Goal: Use online tool/utility: Utilize a website feature to perform a specific function

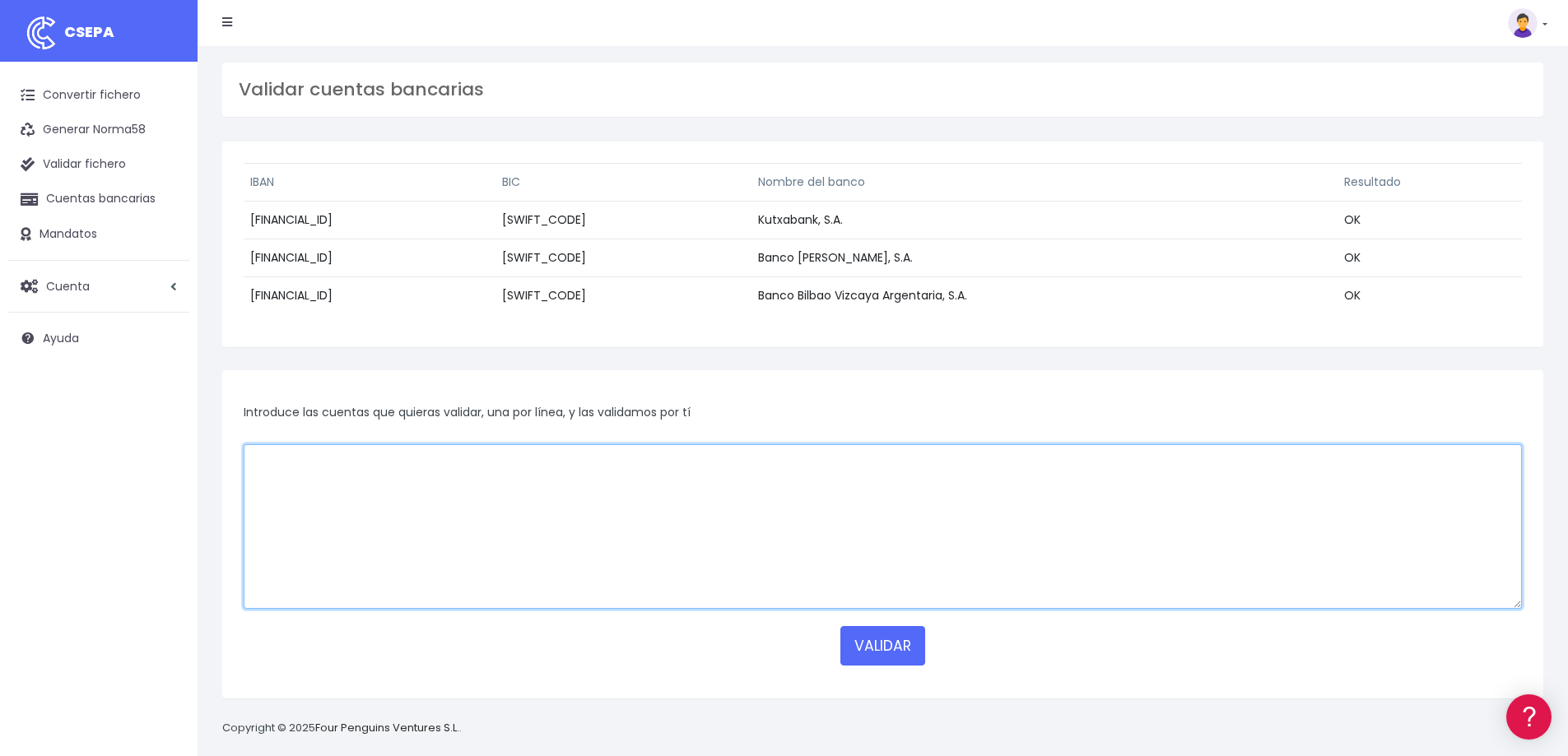
click at [529, 526] on textarea at bounding box center [882, 527] width 1278 height 165
paste textarea "ES9700492684202914542358"
type textarea "ES9700492684202914542358"
click at [885, 647] on button "VALIDAR" at bounding box center [883, 646] width 85 height 40
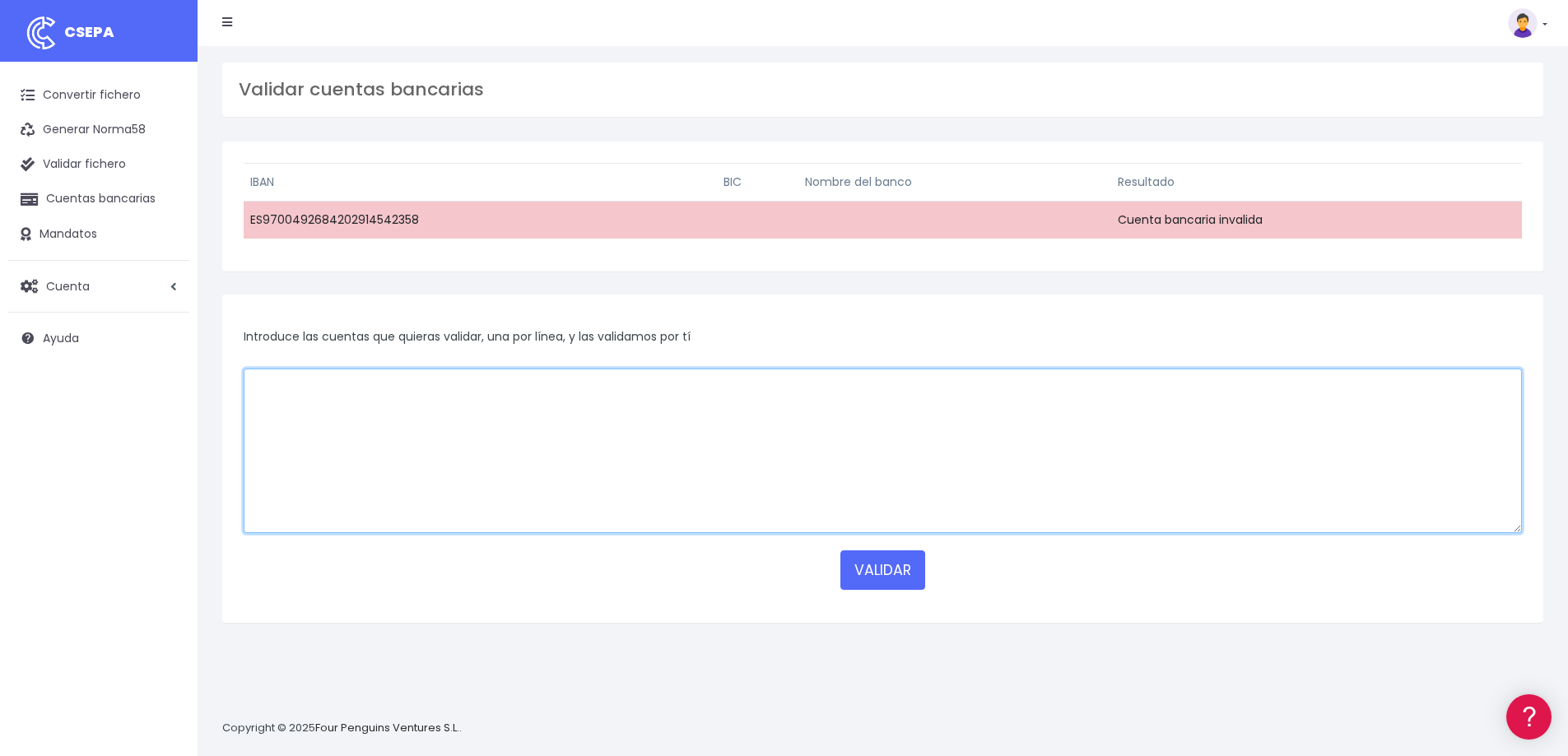
drag, startPoint x: 534, startPoint y: 384, endPoint x: 596, endPoint y: 413, distance: 68.4
click at [535, 384] on textarea at bounding box center [882, 451] width 1278 height 165
paste textarea "ES9700492684202914542358"
type textarea "ES9700492684202914542358"
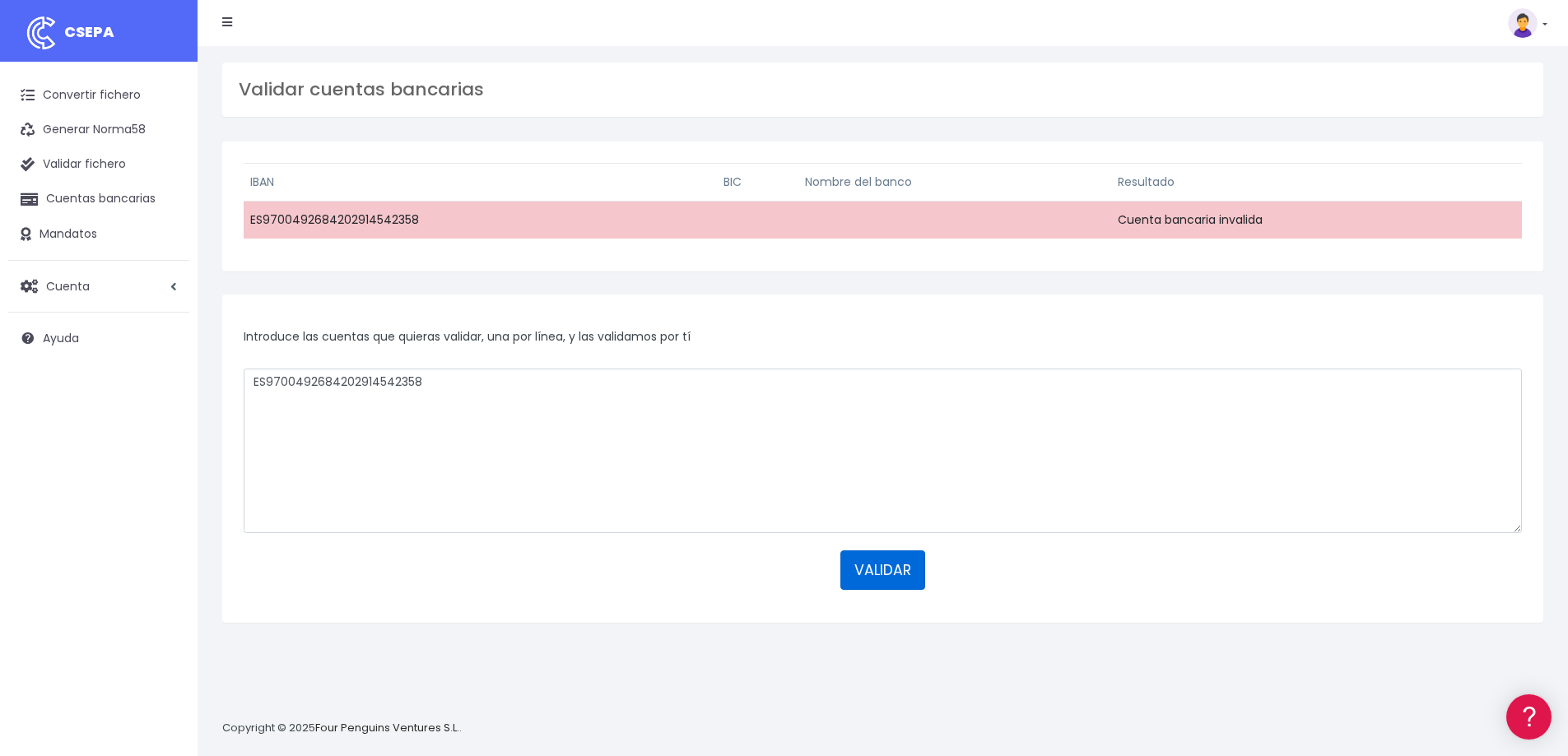
click at [905, 567] on button "VALIDAR" at bounding box center [883, 570] width 85 height 40
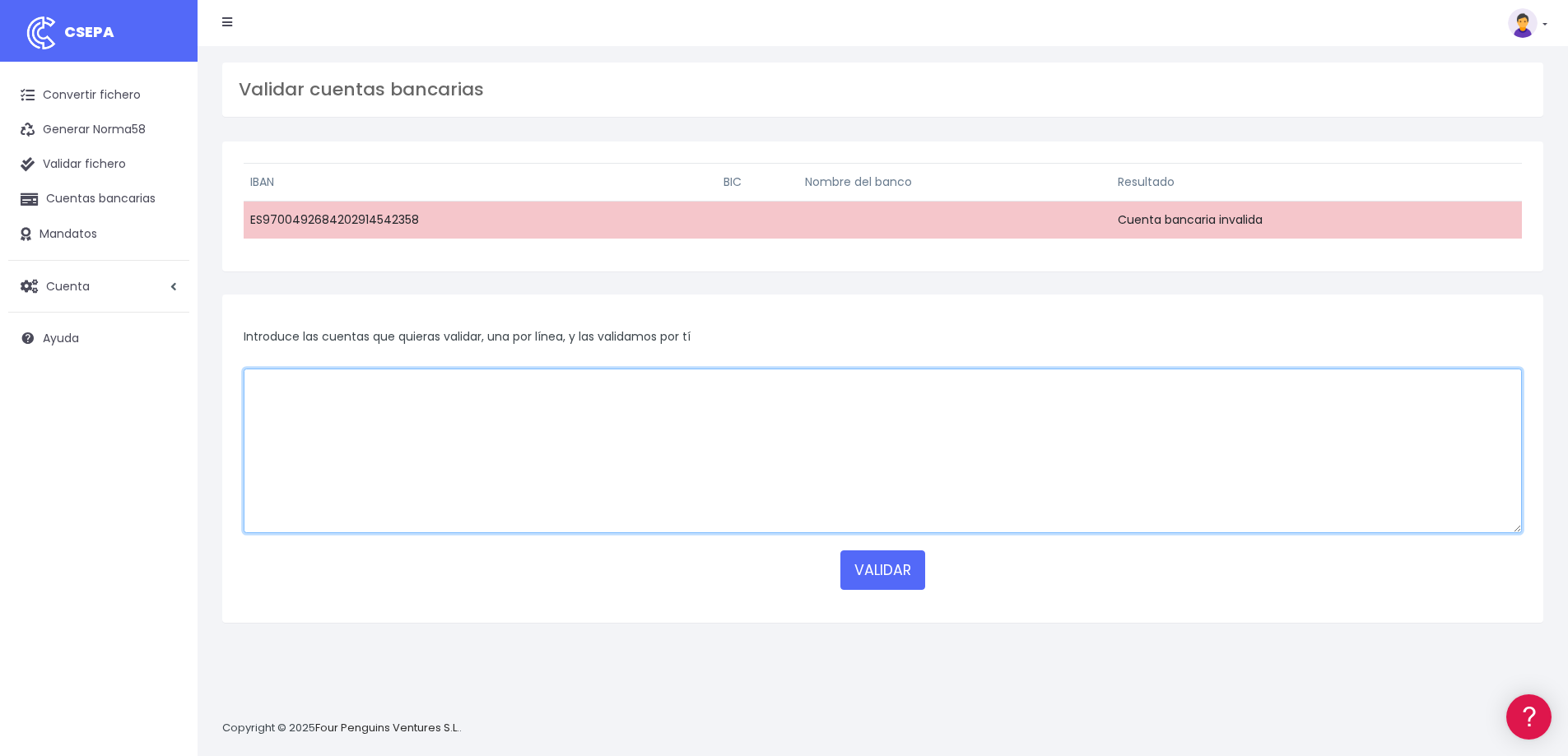
click at [535, 482] on textarea at bounding box center [882, 451] width 1278 height 165
paste textarea "IT89I03440216000000006904"
type textarea "IT89I03440216000000006904"
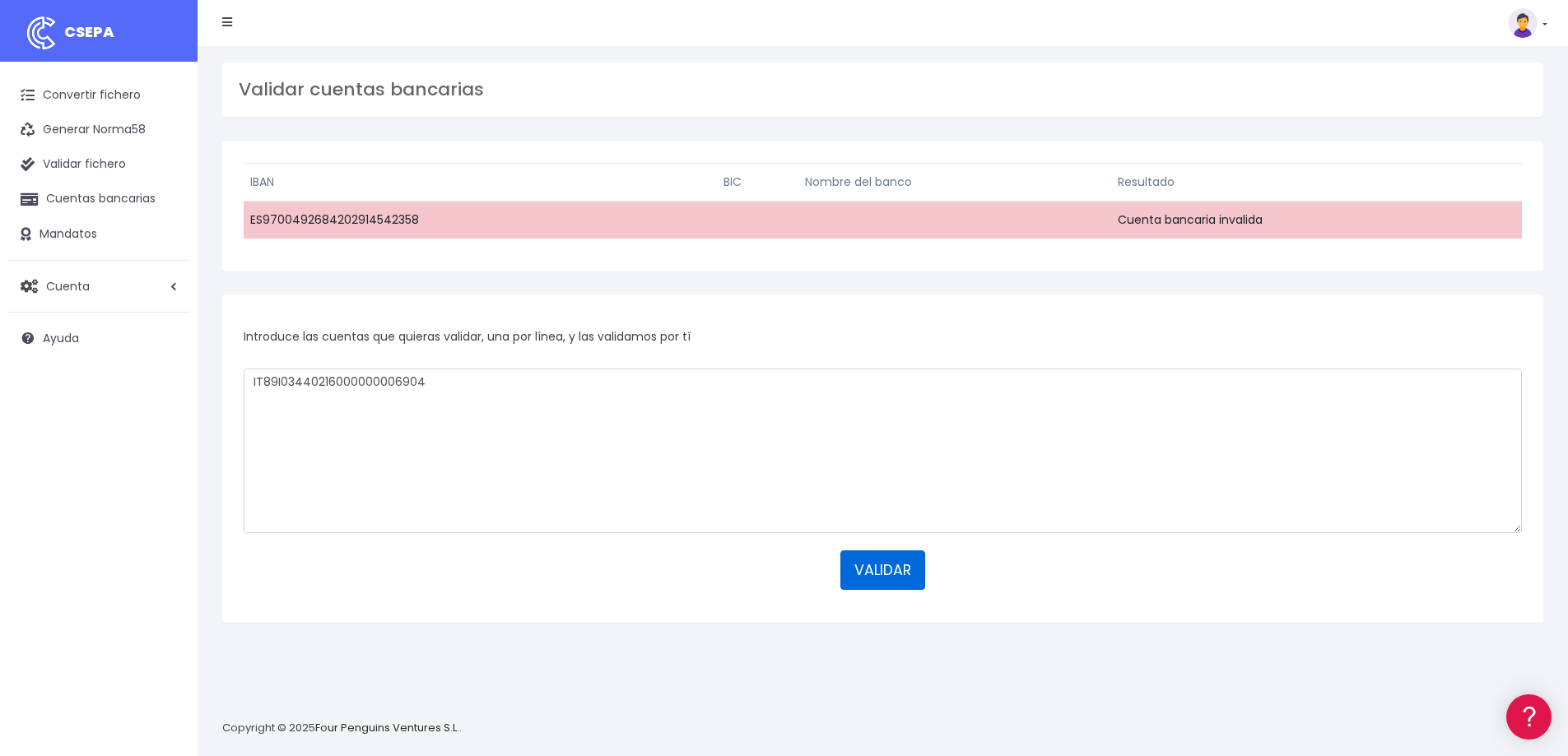
click at [862, 571] on button "VALIDAR" at bounding box center [883, 570] width 85 height 40
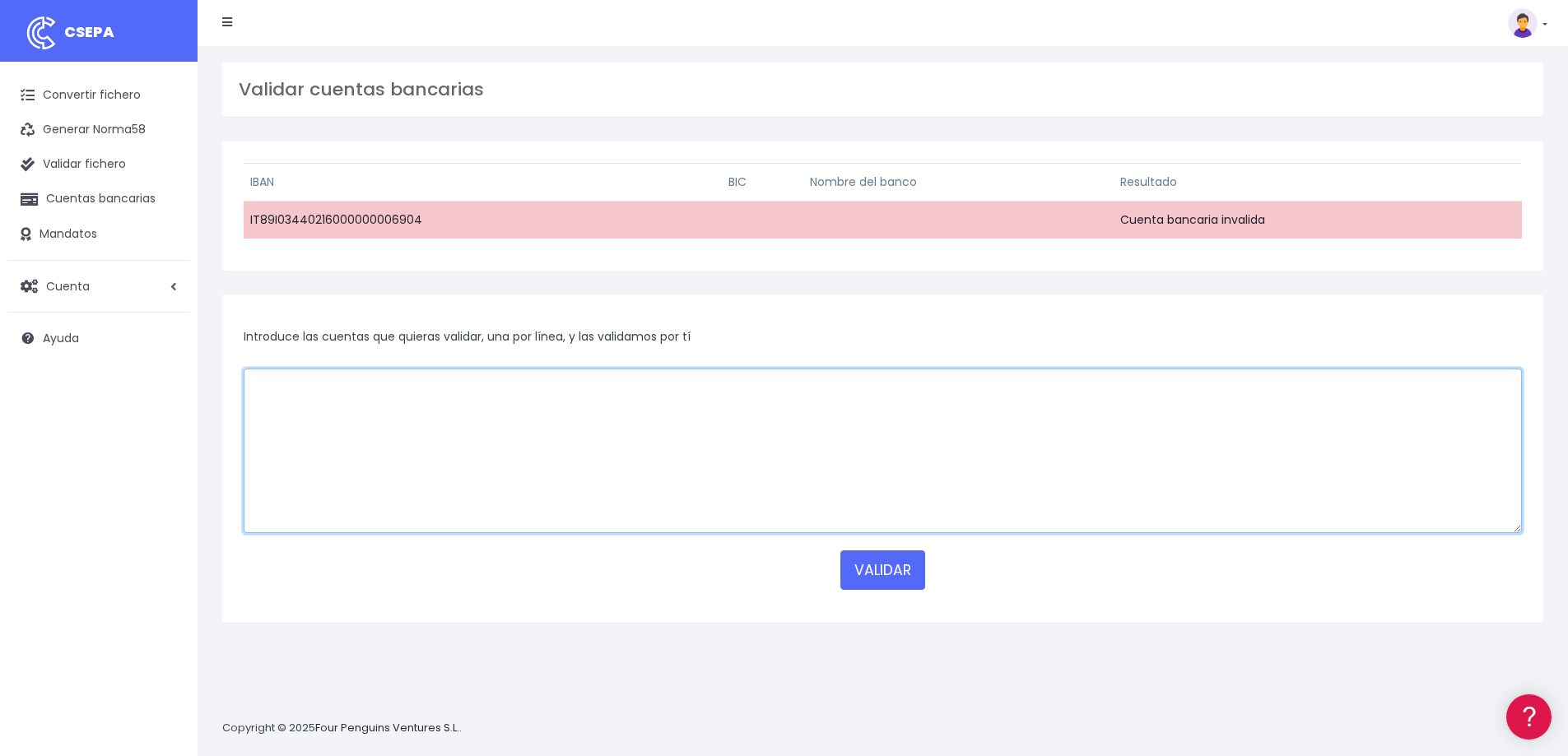
click at [355, 395] on textarea at bounding box center [882, 451] width 1278 height 165
paste textarea "IT89I03440216000000006904"
click at [381, 383] on textarea "IT89I03440216000000006904" at bounding box center [882, 451] width 1278 height 165
type textarea "IT89I034402160000006904"
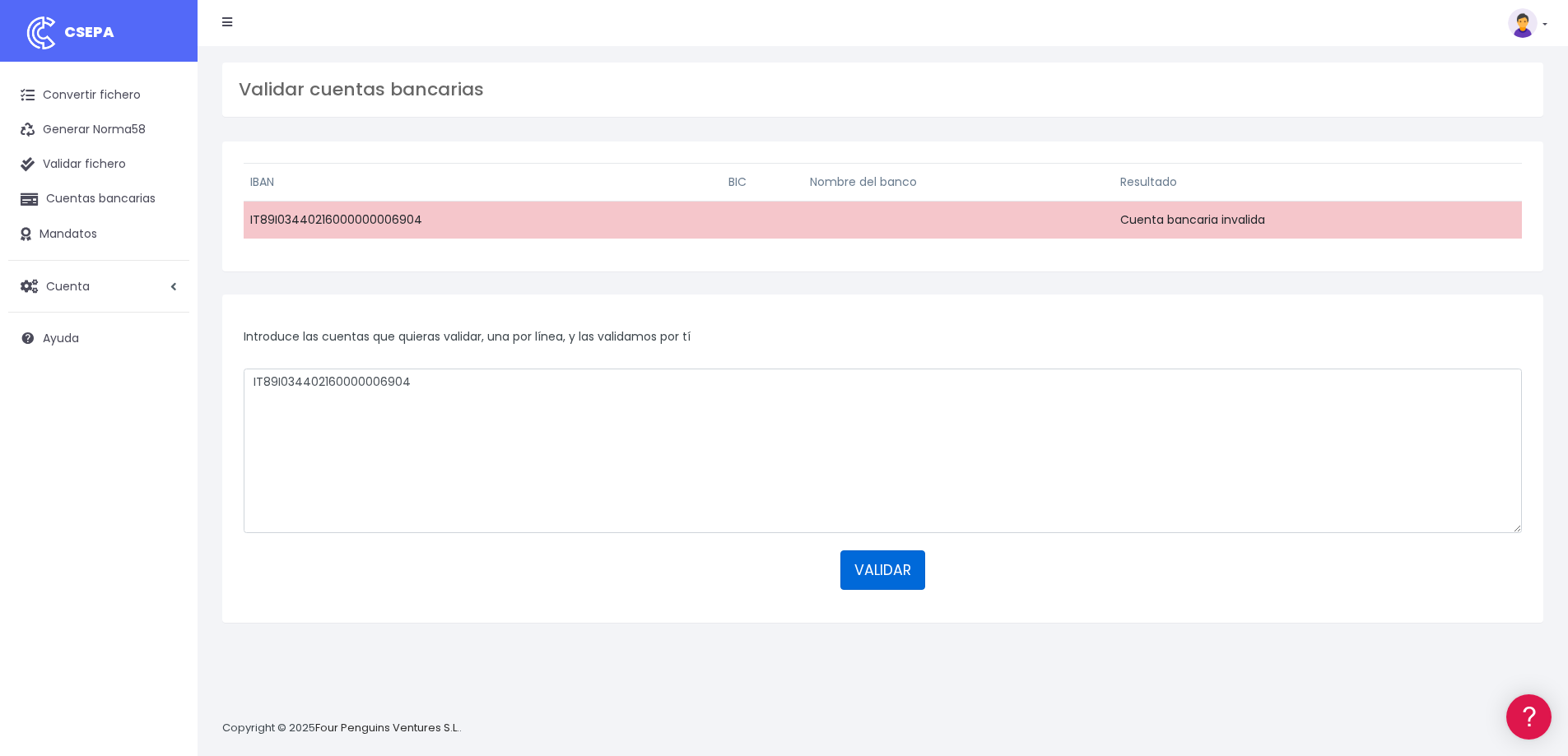
click at [891, 553] on button "VALIDAR" at bounding box center [883, 570] width 85 height 40
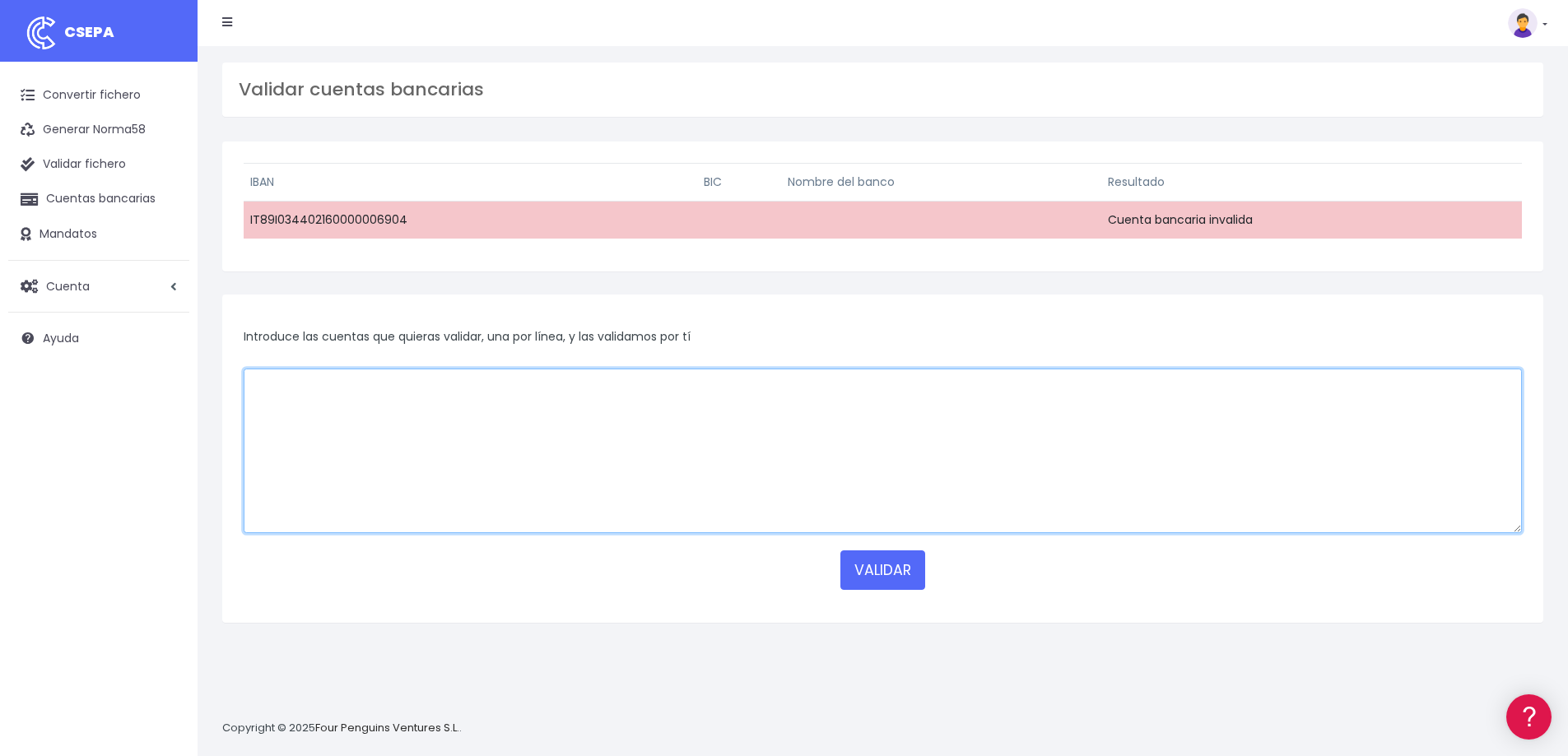
click at [349, 425] on textarea at bounding box center [882, 451] width 1278 height 165
paste textarea "IT89I03440216000000006904"
click at [333, 385] on textarea "IT89I03440216000000006904" at bounding box center [882, 451] width 1278 height 165
type textarea "[FINANCIAL_ID]"
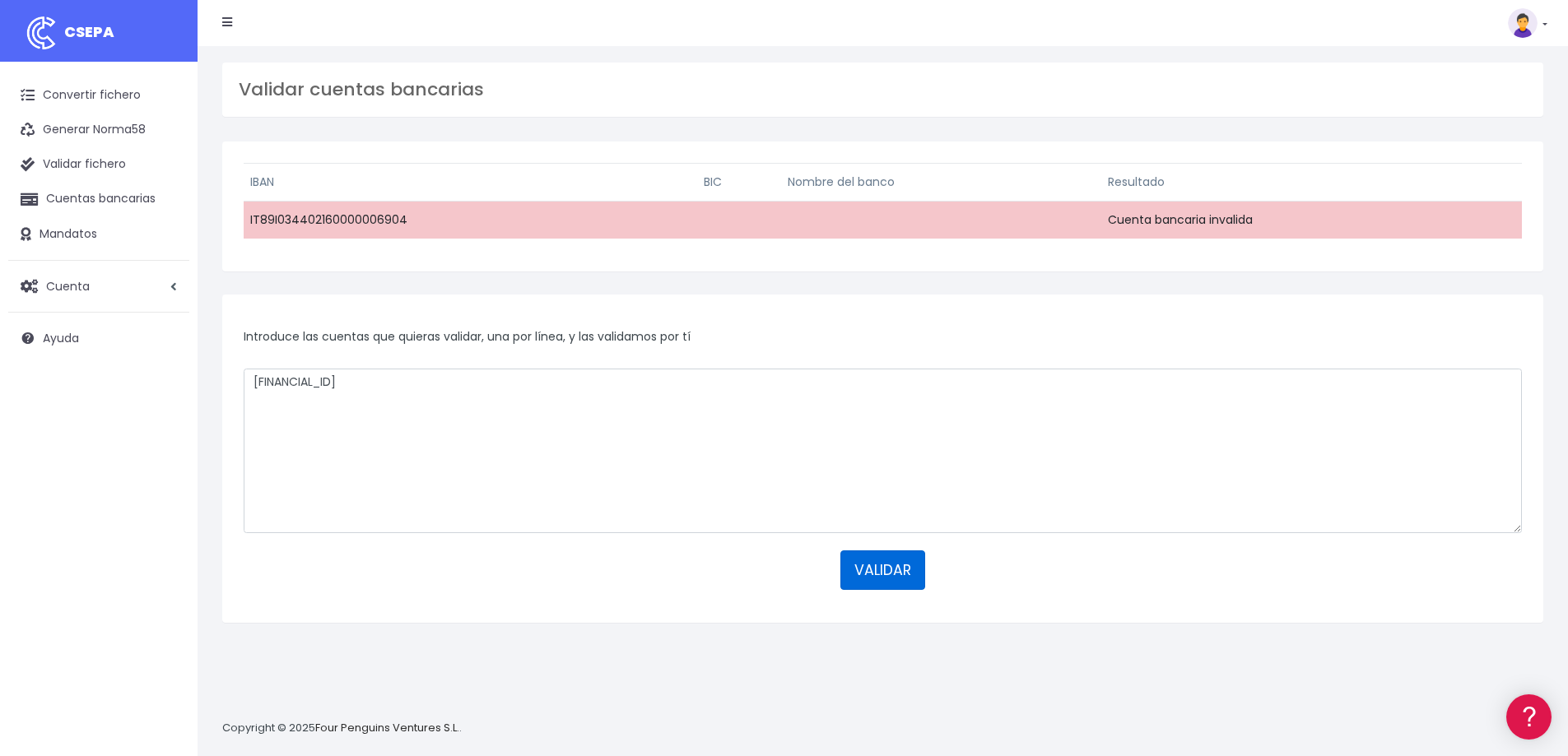
click at [878, 575] on button "VALIDAR" at bounding box center [883, 570] width 85 height 40
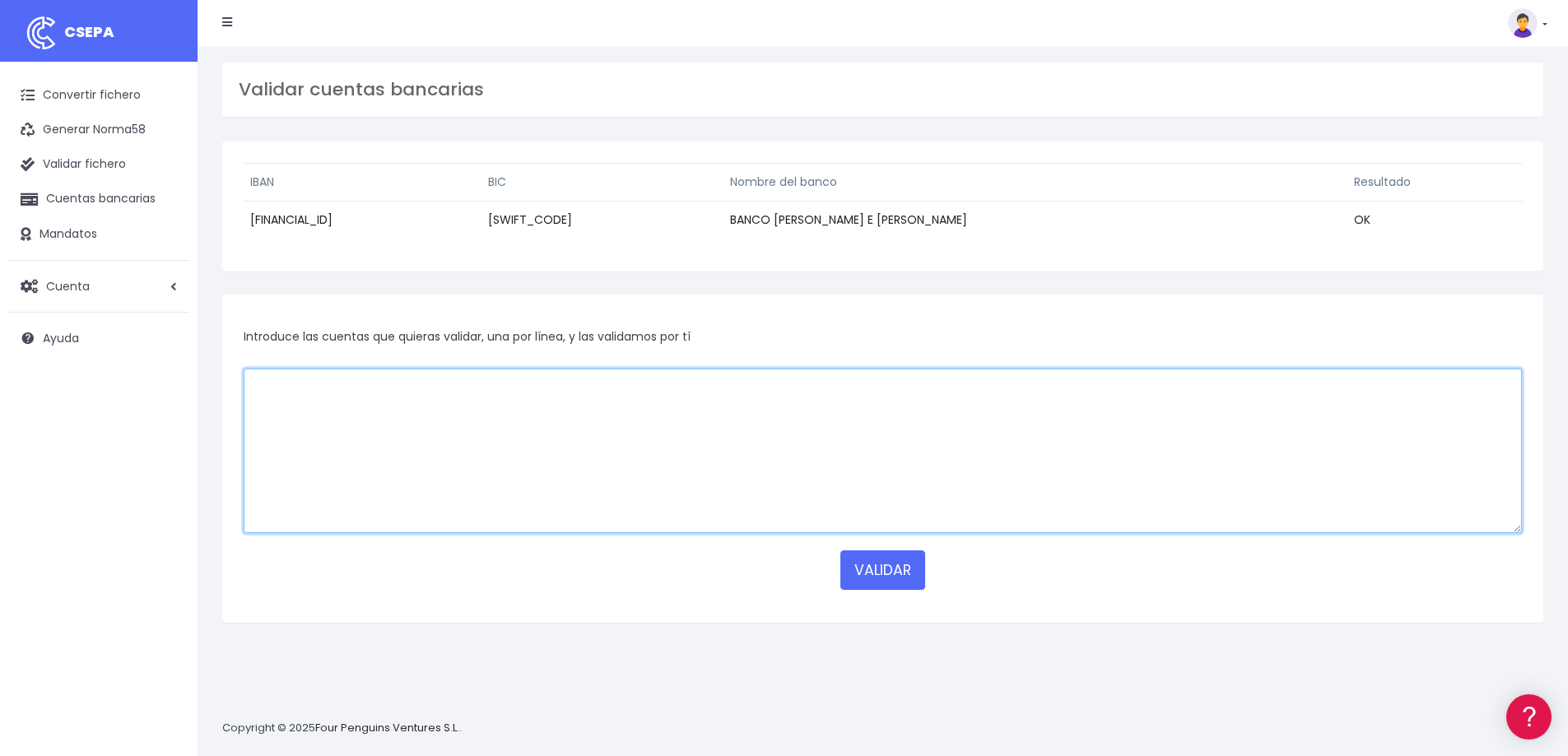
drag, startPoint x: 452, startPoint y: 379, endPoint x: 504, endPoint y: 390, distance: 53.2
click at [460, 376] on textarea at bounding box center [882, 451] width 1278 height 165
paste textarea "ES7220850167060330331275"
type textarea "ES7220850167060330331275"
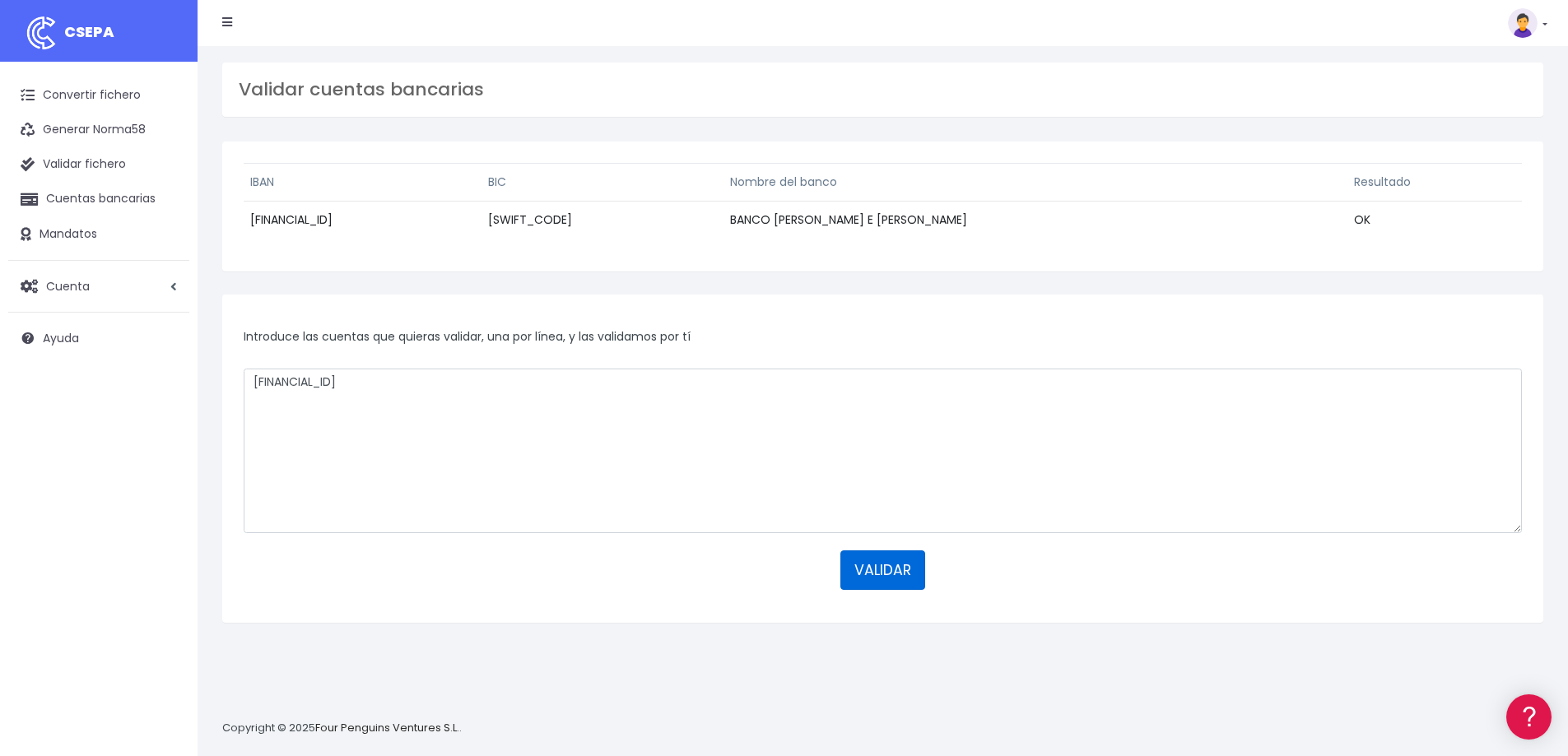
click at [885, 568] on button "VALIDAR" at bounding box center [883, 570] width 85 height 40
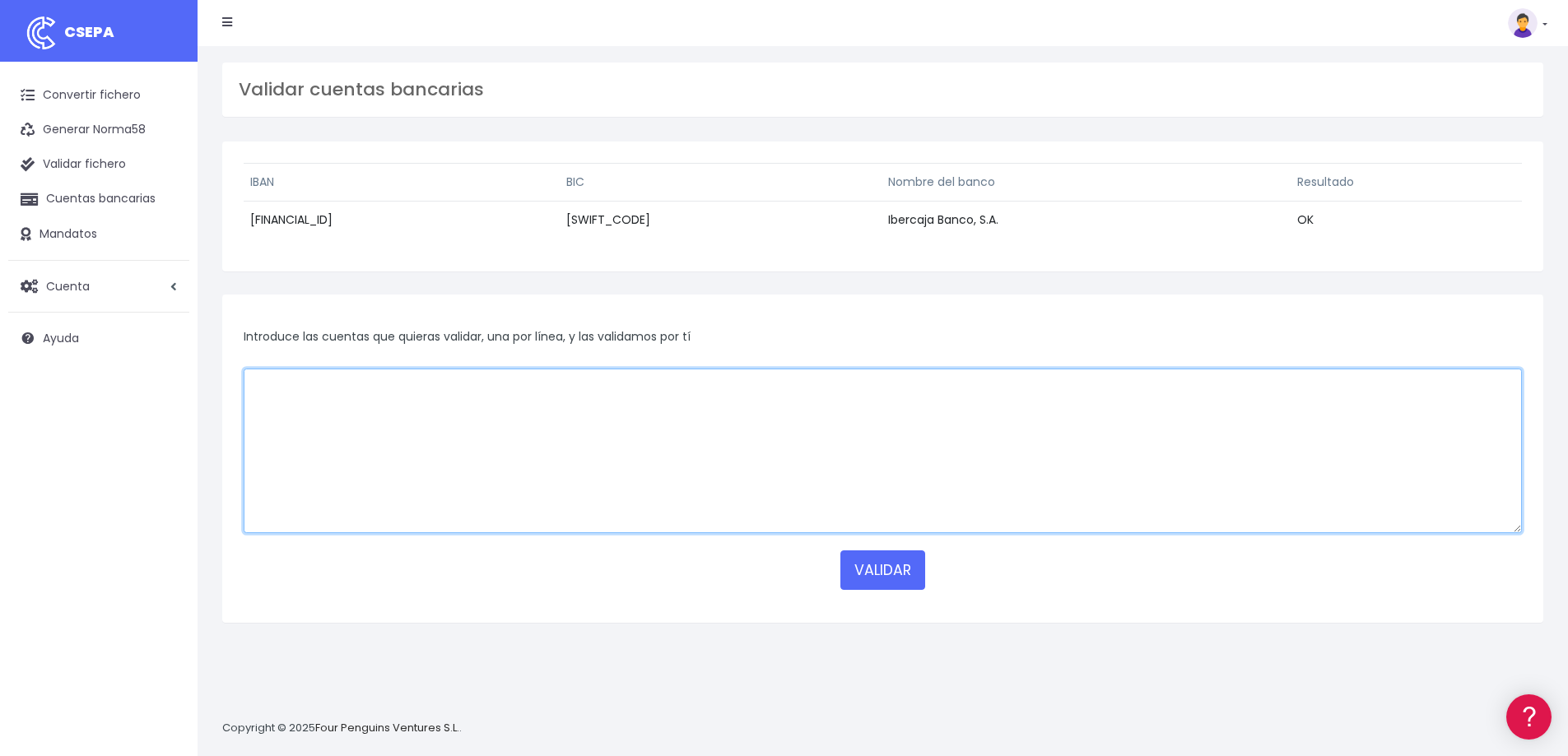
drag, startPoint x: 477, startPoint y: 435, endPoint x: 689, endPoint y: 490, distance: 219.0
click at [477, 434] on textarea at bounding box center [882, 451] width 1278 height 165
paste textarea "ES9401280016680106314266"
type textarea "ES9401280016680106314266"
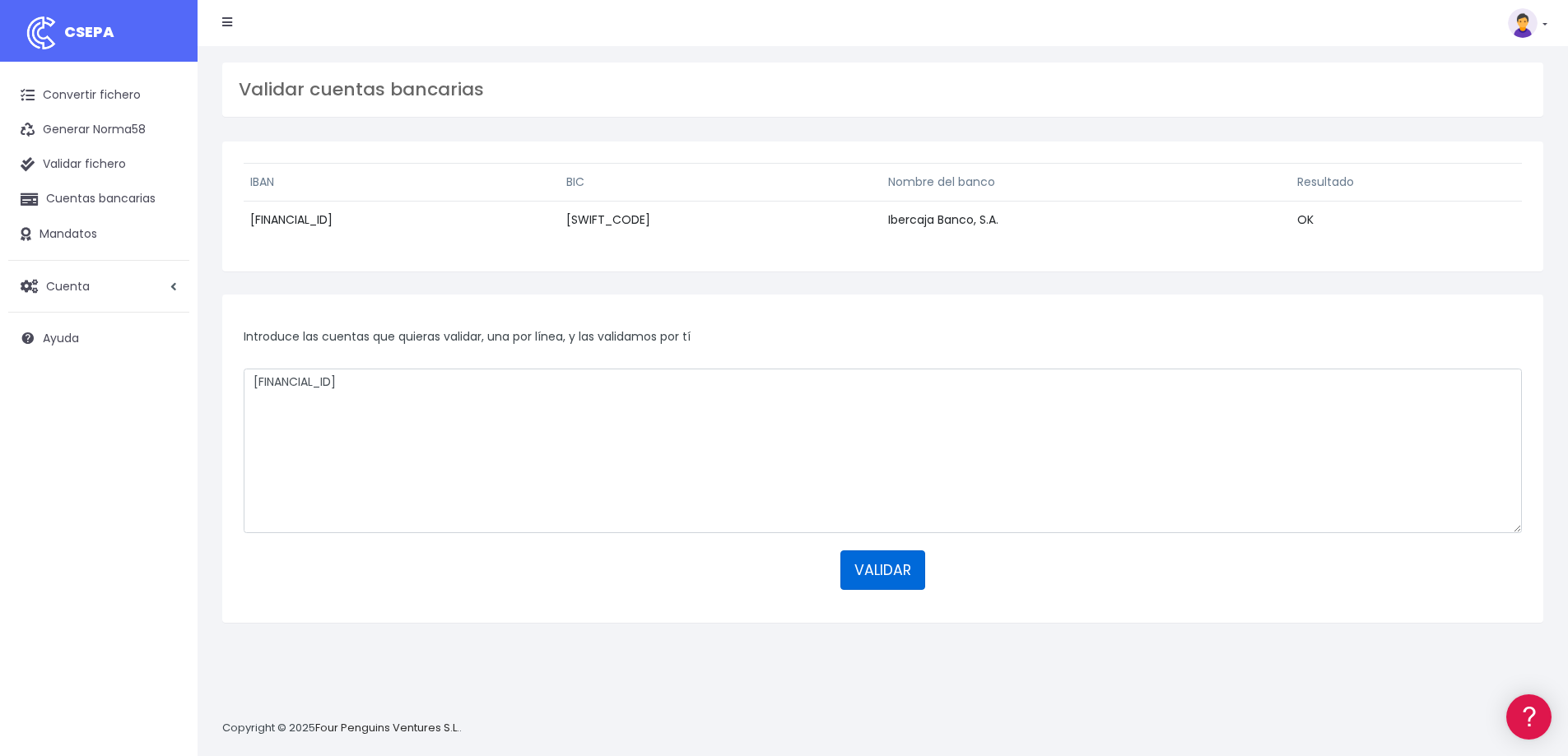
click at [896, 580] on button "VALIDAR" at bounding box center [883, 570] width 85 height 40
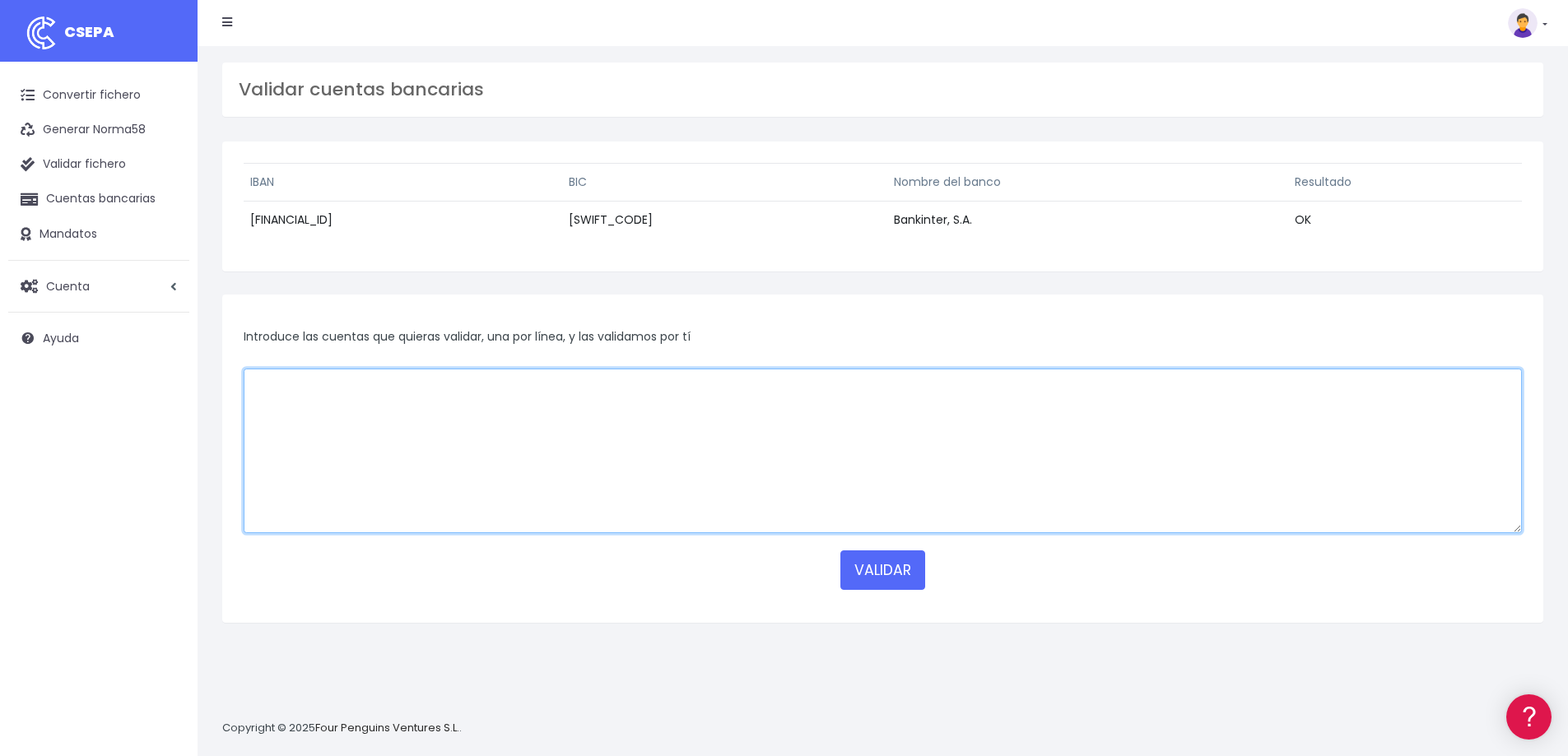
click at [699, 422] on textarea at bounding box center [882, 451] width 1278 height 165
paste textarea "ES9700492684202914542358"
type textarea "ES9700492684202914542358"
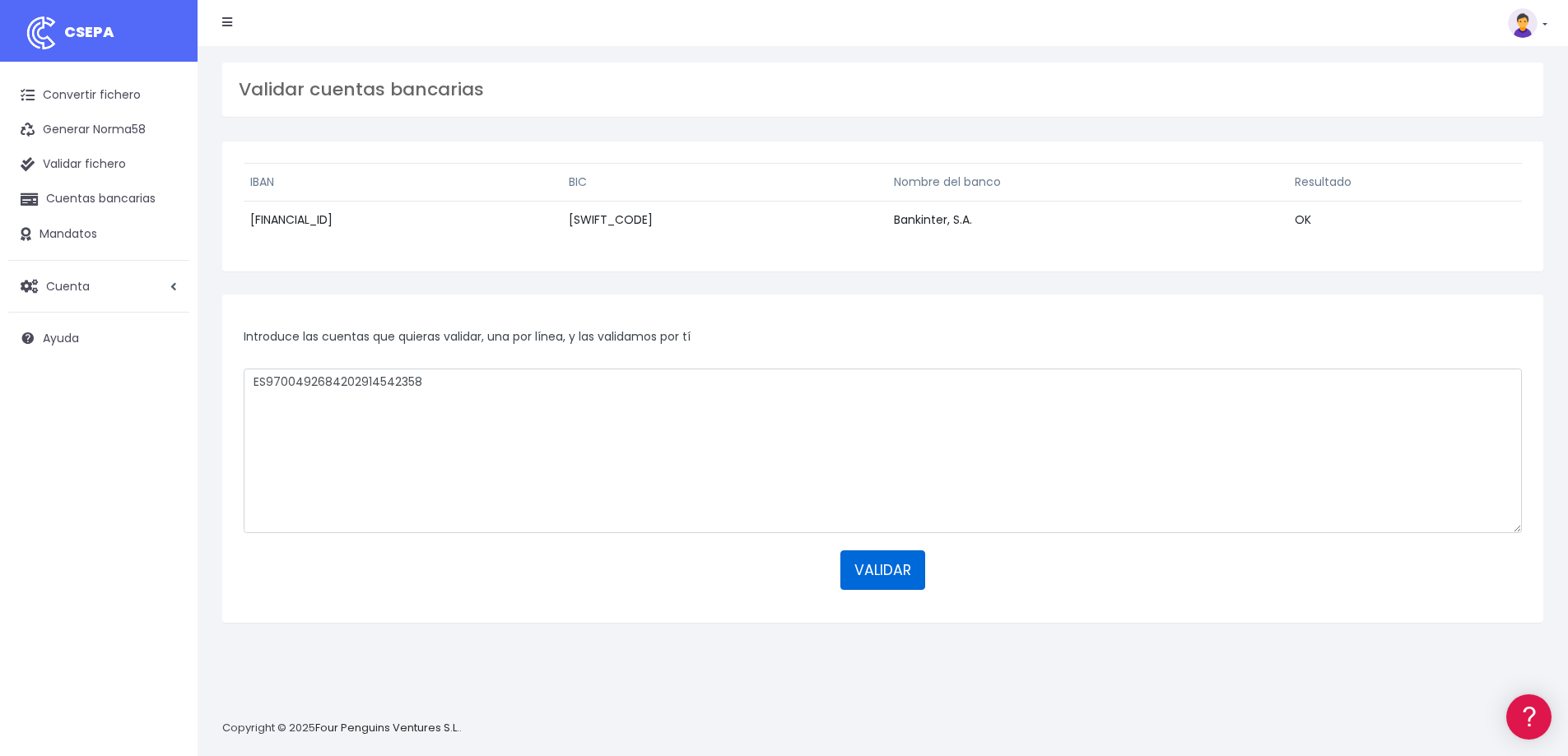
click at [906, 576] on button "VALIDAR" at bounding box center [883, 570] width 85 height 40
